Goal: Task Accomplishment & Management: Complete application form

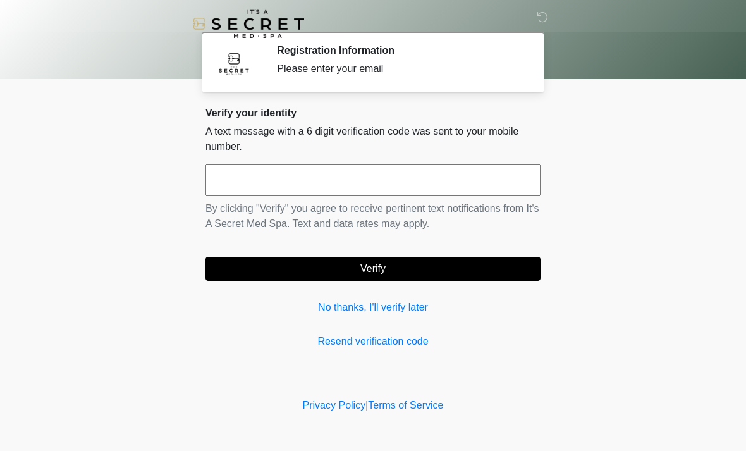
click at [374, 175] on input "text" at bounding box center [373, 180] width 335 height 32
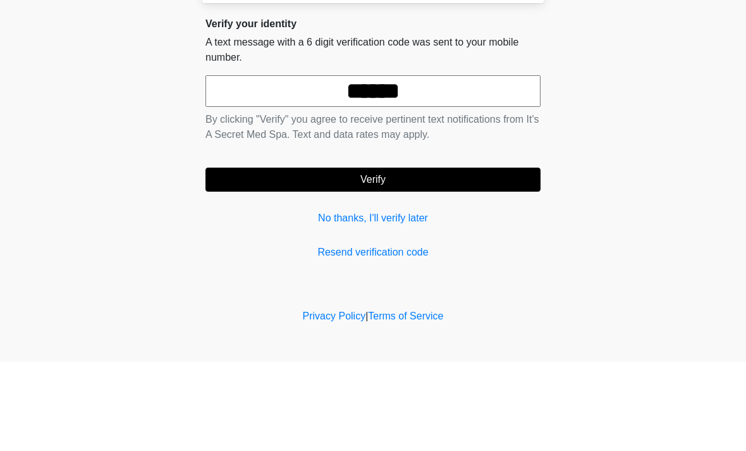
type input "******"
click at [517, 257] on button "Verify" at bounding box center [373, 269] width 335 height 24
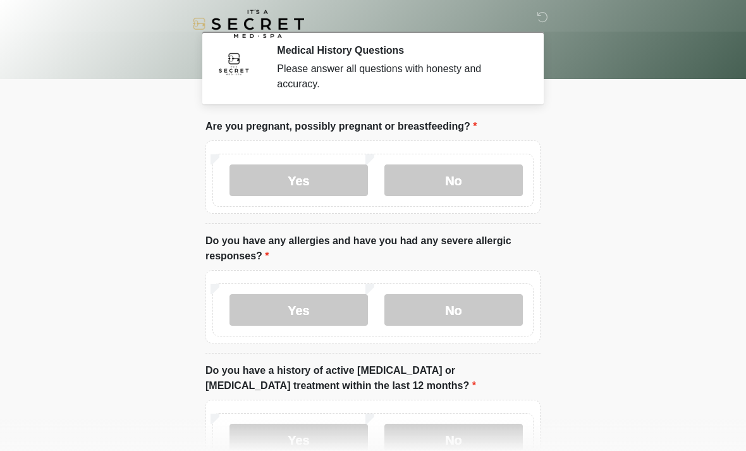
click at [476, 176] on label "No" at bounding box center [454, 180] width 139 height 32
click at [470, 308] on label "No" at bounding box center [454, 310] width 139 height 32
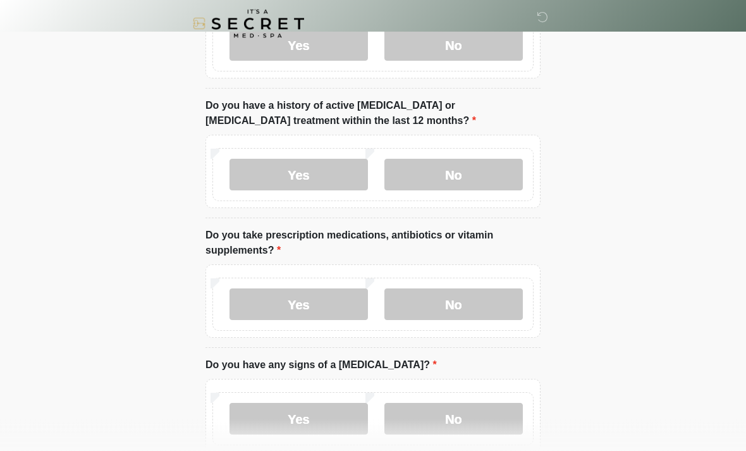
click at [466, 175] on label "No" at bounding box center [454, 175] width 139 height 32
click at [336, 300] on label "Yes" at bounding box center [299, 304] width 139 height 32
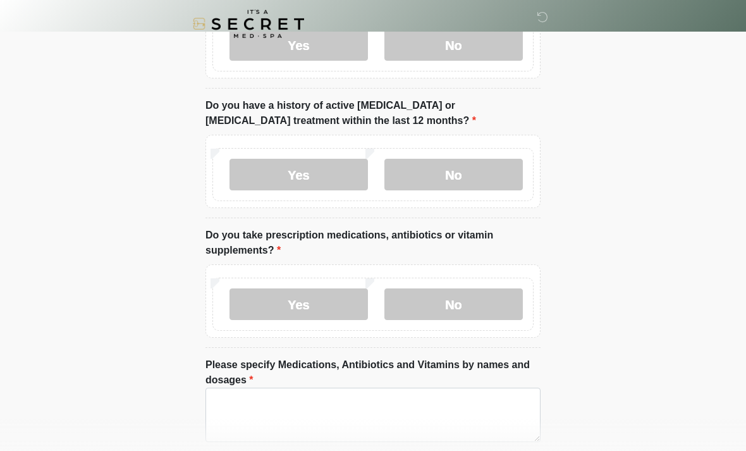
click at [482, 299] on label "No" at bounding box center [454, 304] width 139 height 32
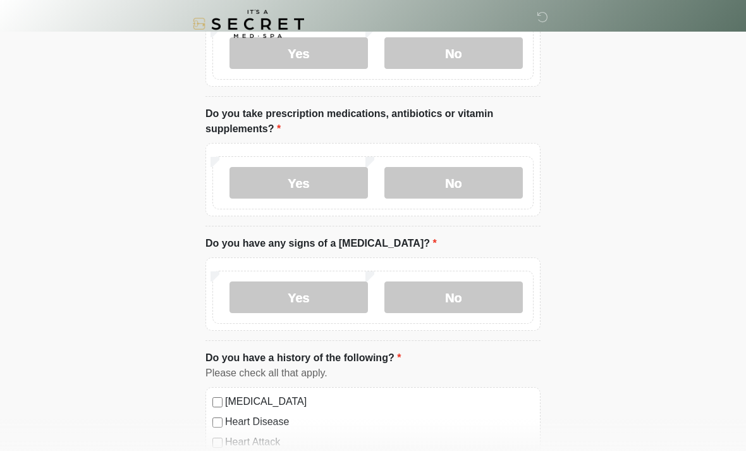
scroll to position [402, 0]
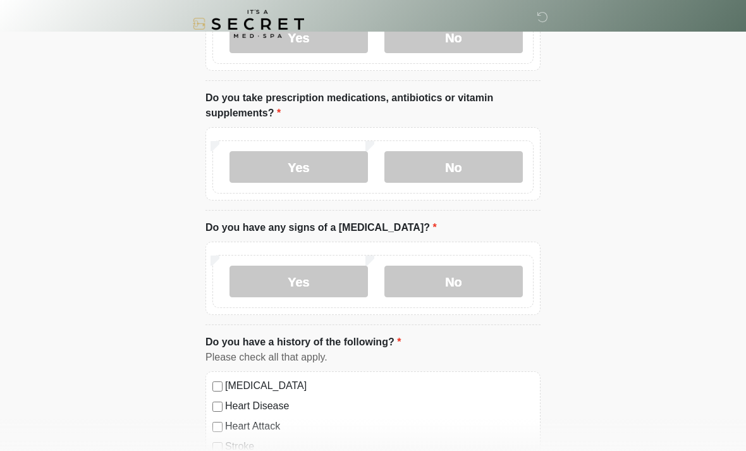
click at [488, 280] on label "No" at bounding box center [454, 282] width 139 height 32
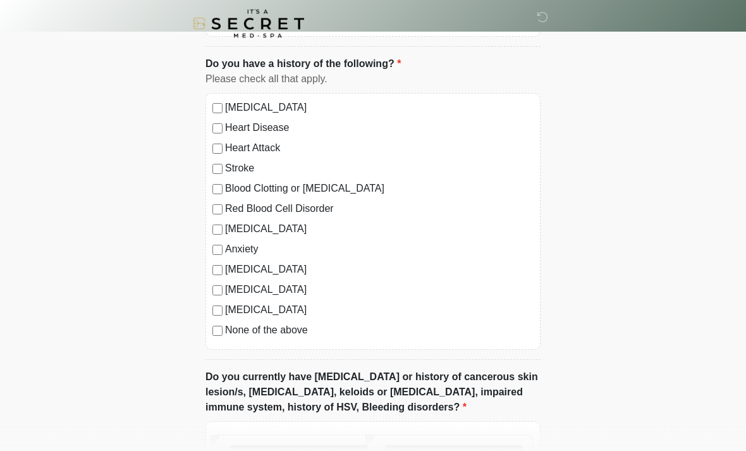
scroll to position [689, 0]
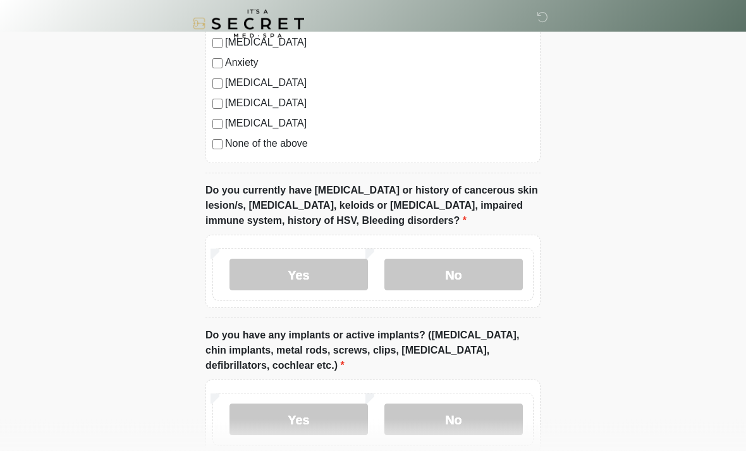
click at [478, 275] on label "No" at bounding box center [454, 275] width 139 height 32
click at [481, 410] on label "No" at bounding box center [454, 420] width 139 height 32
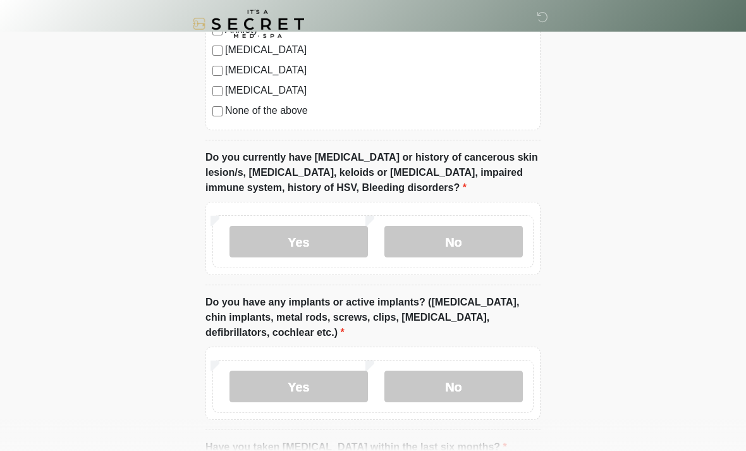
scroll to position [1053, 0]
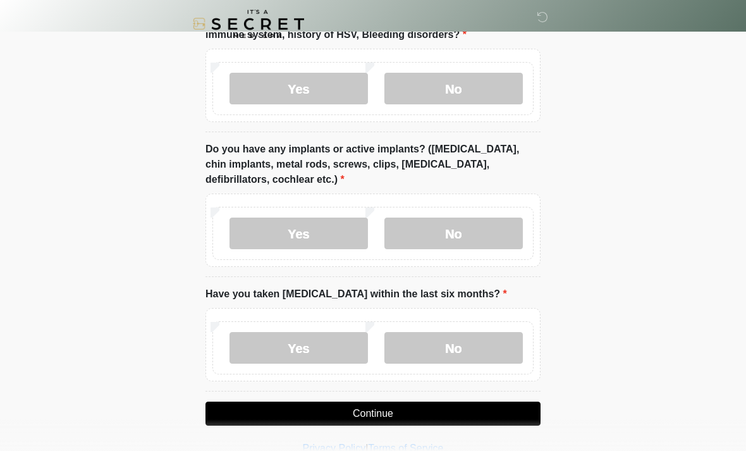
click at [316, 229] on label "Yes" at bounding box center [299, 234] width 139 height 32
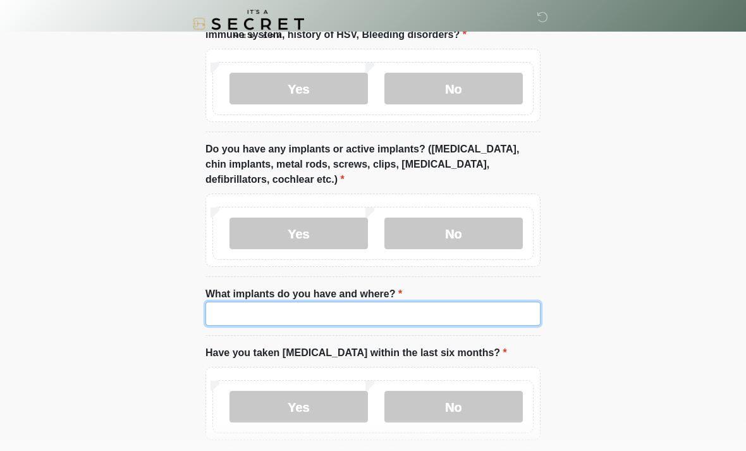
click at [395, 306] on input "What implants do you have and where?" at bounding box center [373, 314] width 335 height 24
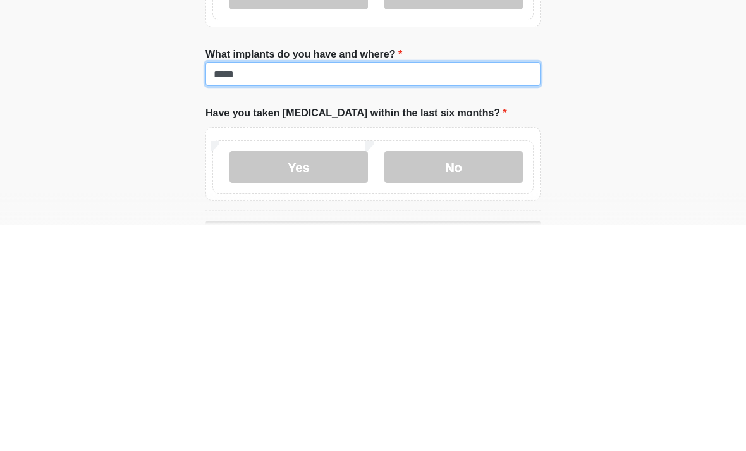
scroll to position [1074, 0]
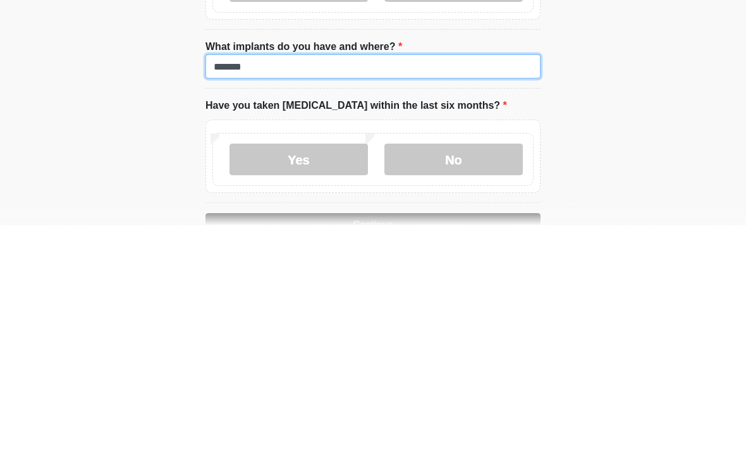
type input "******"
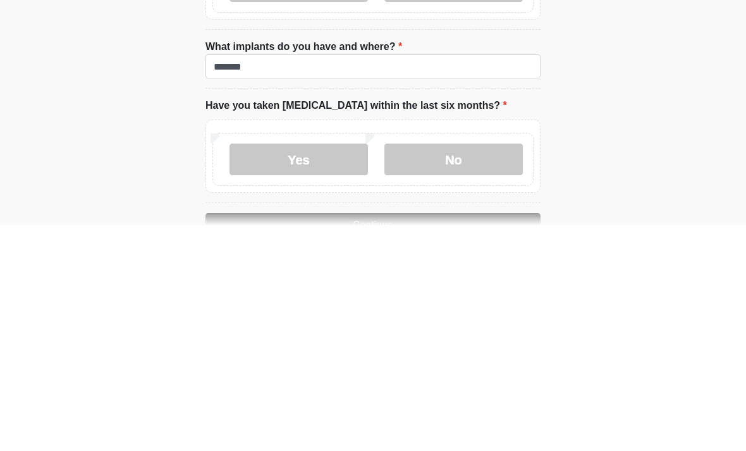
click at [464, 370] on label "No" at bounding box center [454, 386] width 139 height 32
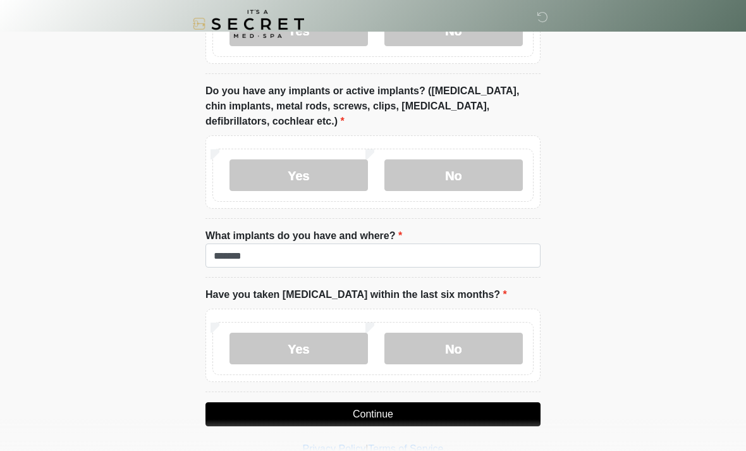
click at [495, 407] on button "Continue" at bounding box center [373, 414] width 335 height 24
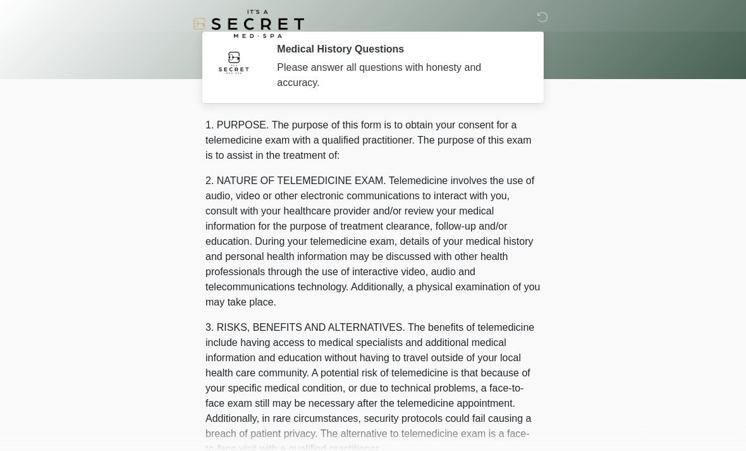
scroll to position [0, 0]
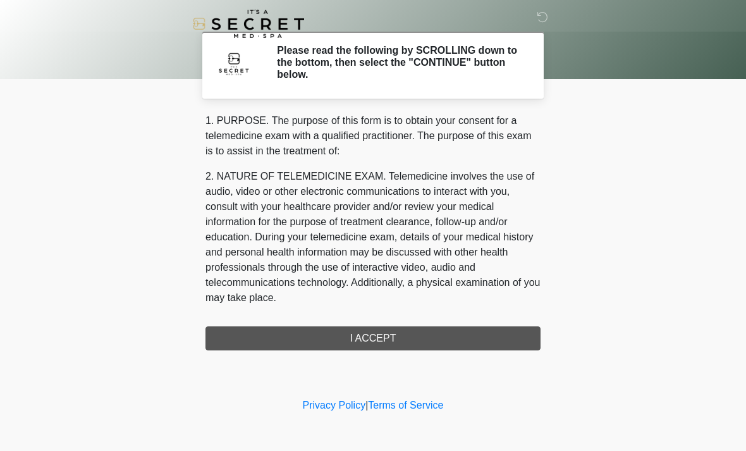
click at [460, 336] on div "1. PURPOSE. The purpose of this form is to obtain your consent for a telemedici…" at bounding box center [373, 231] width 335 height 237
click at [367, 338] on div "1. PURPOSE. The purpose of this form is to obtain your consent for a telemedici…" at bounding box center [373, 231] width 335 height 237
click at [388, 340] on div "1. PURPOSE. The purpose of this form is to obtain your consent for a telemedici…" at bounding box center [373, 231] width 335 height 237
click at [395, 333] on div "1. PURPOSE. The purpose of this form is to obtain your consent for a telemedici…" at bounding box center [373, 231] width 335 height 237
click at [388, 335] on div "1. PURPOSE. The purpose of this form is to obtain your consent for a telemedici…" at bounding box center [373, 231] width 335 height 237
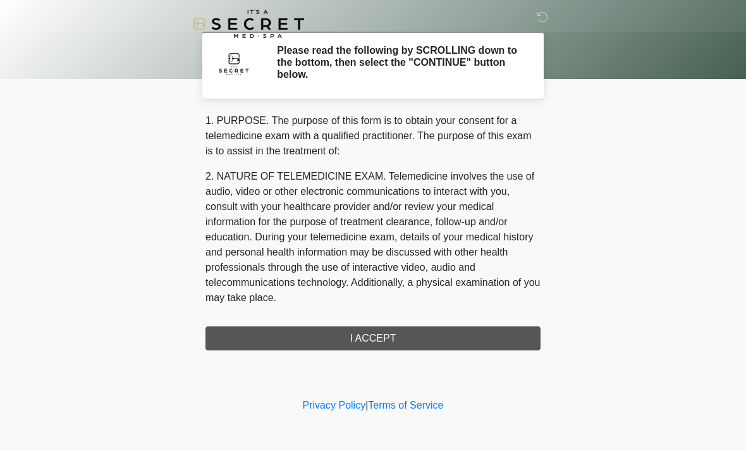
click at [374, 337] on div "1. PURPOSE. The purpose of this form is to obtain your consent for a telemedici…" at bounding box center [373, 231] width 335 height 237
click at [421, 55] on h2 "Please read the following by SCROLLING down to the bottom, then select the "CON…" at bounding box center [399, 62] width 245 height 37
click at [300, 173] on p "2. NATURE OF TELEMEDICINE EXAM. Telemedicine involves the use of audio, video o…" at bounding box center [373, 237] width 335 height 137
click at [396, 332] on div "1. PURPOSE. The purpose of this form is to obtain your consent for a telemedici…" at bounding box center [373, 231] width 335 height 237
click at [335, 341] on div "1. PURPOSE. The purpose of this form is to obtain your consent for a telemedici…" at bounding box center [373, 231] width 335 height 237
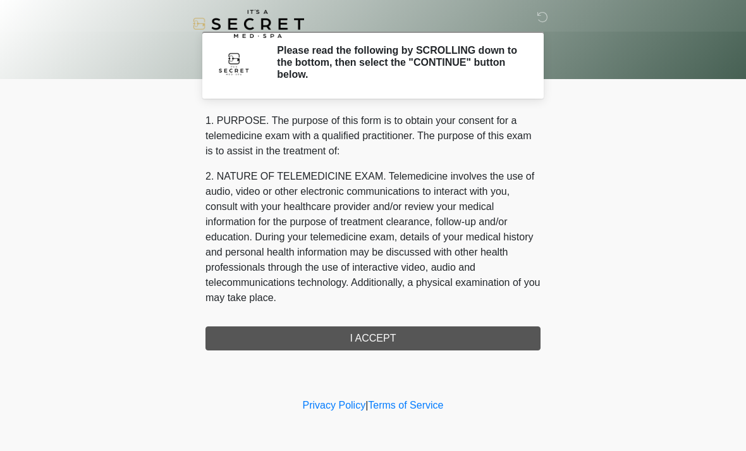
click at [381, 339] on div "1. PURPOSE. The purpose of this form is to obtain your consent for a telemedici…" at bounding box center [373, 231] width 335 height 237
click at [378, 331] on div "1. PURPOSE. The purpose of this form is to obtain your consent for a telemedici…" at bounding box center [373, 231] width 335 height 237
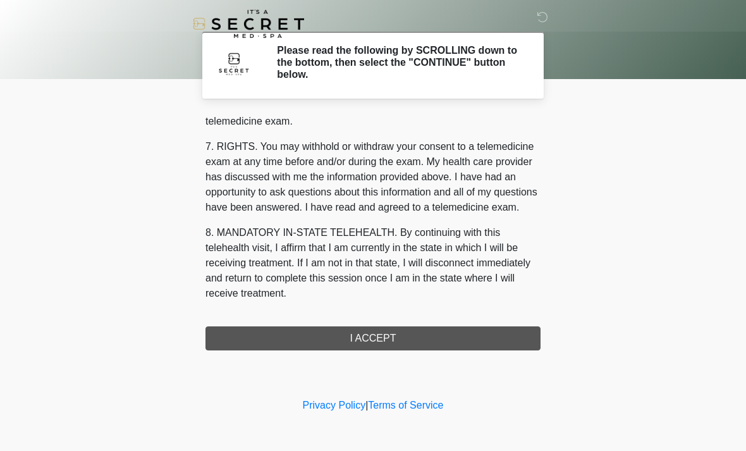
click at [433, 338] on div "1. PURPOSE. The purpose of this form is to obtain your consent for a telemedici…" at bounding box center [373, 231] width 335 height 237
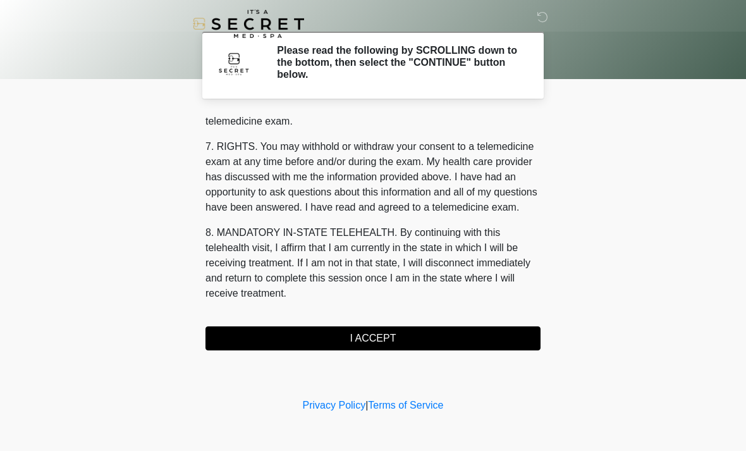
click at [413, 333] on button "I ACCEPT" at bounding box center [373, 338] width 335 height 24
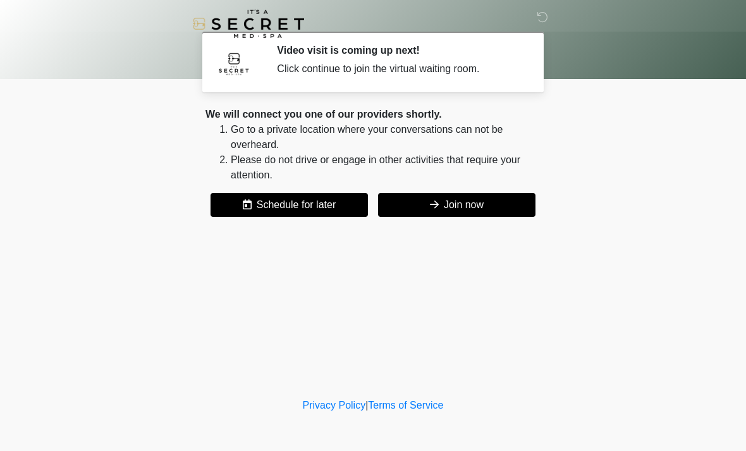
click at [489, 189] on div "We will connect you one of our providers shortly. Go to a private location wher…" at bounding box center [373, 162] width 335 height 110
click at [447, 198] on button "Join now" at bounding box center [456, 205] width 157 height 24
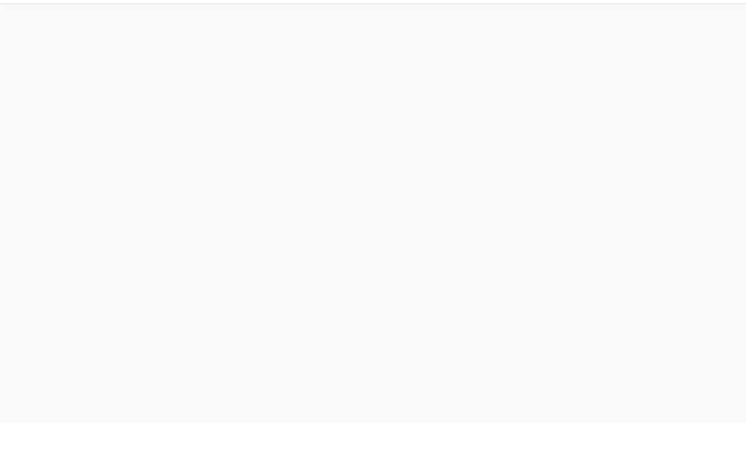
scroll to position [4, 0]
